Goal: Information Seeking & Learning: Learn about a topic

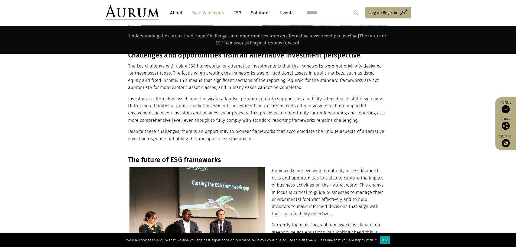
scroll to position [650, 0]
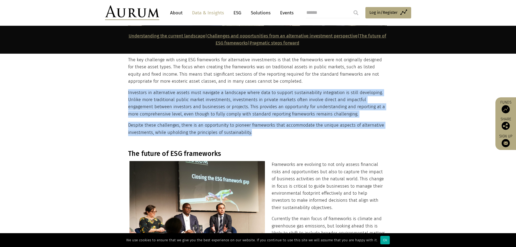
drag, startPoint x: 281, startPoint y: 129, endPoint x: 128, endPoint y: 95, distance: 156.9
click at [128, 95] on div "Challenges and opportunities from an alternative investment perspective The key…" at bounding box center [257, 90] width 259 height 91
click at [255, 128] on p "Despite these challenges, there is an opportunity to pioneer frameworks that ac…" at bounding box center [257, 129] width 259 height 14
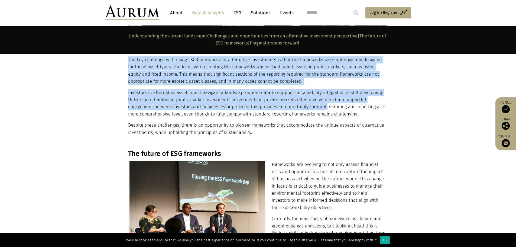
drag, startPoint x: 120, startPoint y: 93, endPoint x: 305, endPoint y: 105, distance: 184.6
click at [302, 105] on section "Challenges and opportunities from an alternative investment perspective The key…" at bounding box center [258, 94] width 516 height 98
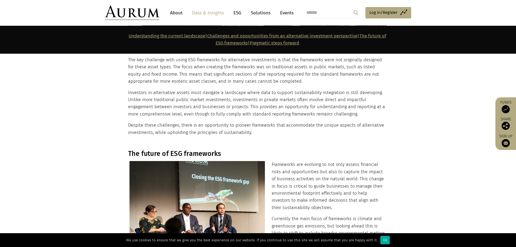
click at [319, 105] on p "Investors in alternative assets must navigate a landscape where data to support…" at bounding box center [257, 103] width 259 height 29
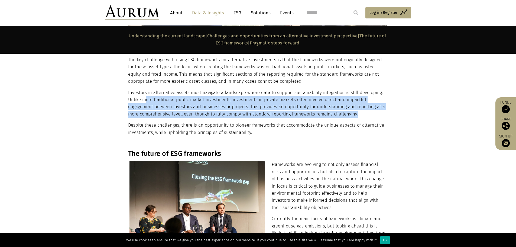
drag, startPoint x: 360, startPoint y: 114, endPoint x: 142, endPoint y: 96, distance: 218.3
click at [143, 96] on p "Investors in alternative assets must navigate a landscape where data to support…" at bounding box center [257, 103] width 259 height 29
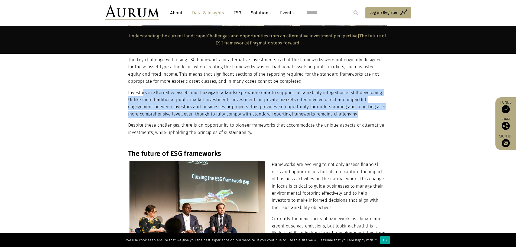
click at [141, 96] on p "Investors in alternative assets must navigate a landscape where data to support…" at bounding box center [257, 103] width 259 height 29
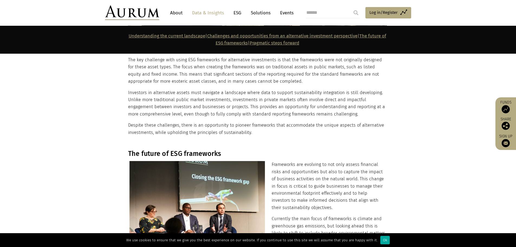
click at [129, 95] on p "Investors in alternative assets must navigate a landscape where data to support…" at bounding box center [257, 103] width 259 height 29
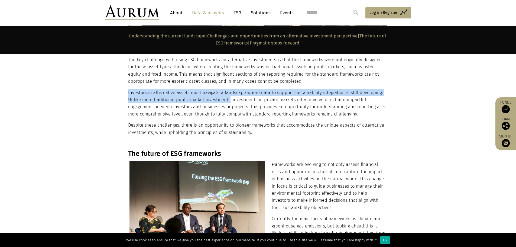
drag, startPoint x: 129, startPoint y: 95, endPoint x: 226, endPoint y: 98, distance: 96.8
click at [226, 98] on p "Investors in alternative assets must navigate a landscape where data to support…" at bounding box center [257, 103] width 259 height 29
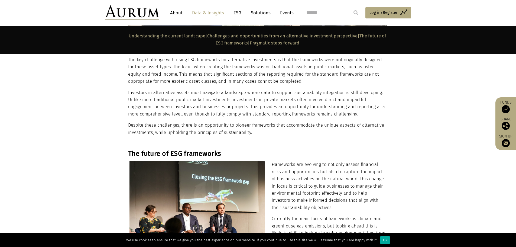
click at [229, 113] on p "Investors in alternative assets must navigate a landscape where data to support…" at bounding box center [257, 103] width 259 height 29
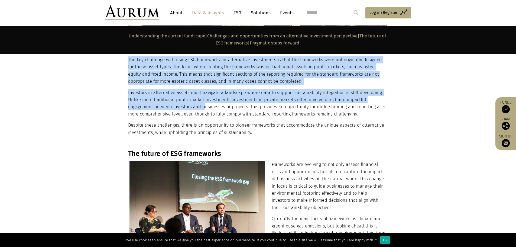
drag, startPoint x: 103, startPoint y: 102, endPoint x: 176, endPoint y: 109, distance: 74.1
click at [176, 109] on section "Challenges and opportunities from an alternative investment perspective The key…" at bounding box center [258, 94] width 516 height 98
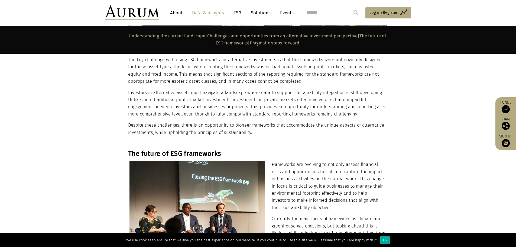
click at [219, 118] on p "Investors in alternative assets must navigate a landscape where data to support…" at bounding box center [257, 103] width 259 height 29
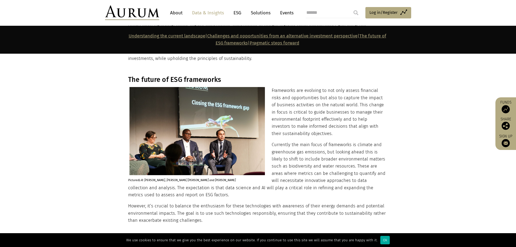
scroll to position [732, 0]
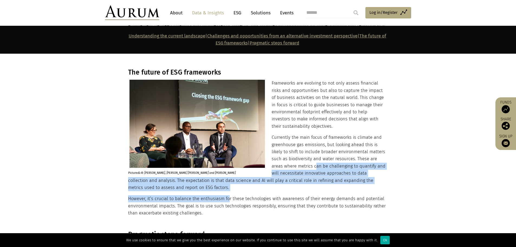
drag, startPoint x: 304, startPoint y: 165, endPoint x: 274, endPoint y: 213, distance: 56.1
click at [227, 193] on div "The future of ESG frameworks Pictured L-R : [PERSON_NAME], [PERSON_NAME] [PERSO…" at bounding box center [257, 142] width 259 height 149
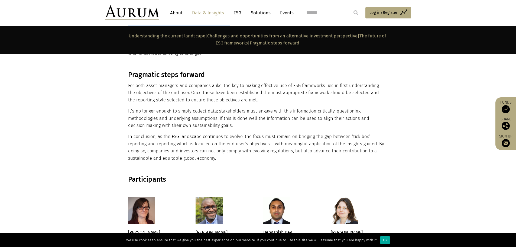
scroll to position [894, 0]
